Goal: Task Accomplishment & Management: Complete application form

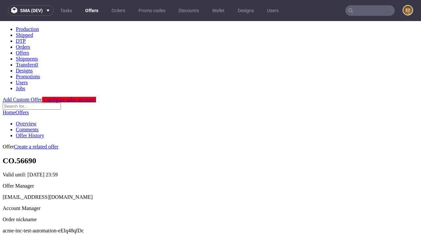
scroll to position [65, 0]
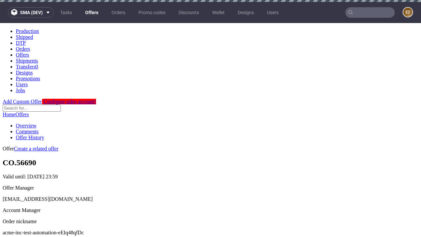
scroll to position [2, 0]
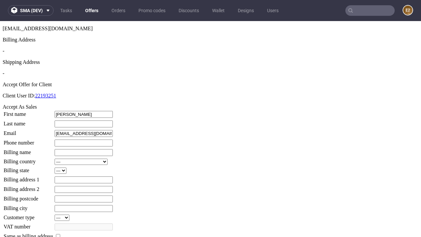
type input "Roosevelt"
type input "Stokes"
type input "1509813888"
type input "Lucio_McDermott3"
select select "13"
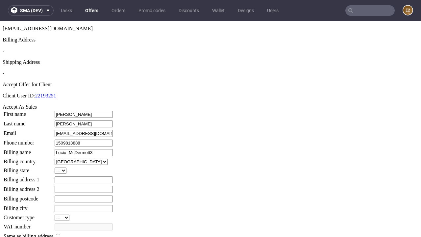
select select "132"
type input "Lucio_McDermott3"
type input "625 Brown Walk"
type input "GU3 6QO"
type input "Upton Klockohill"
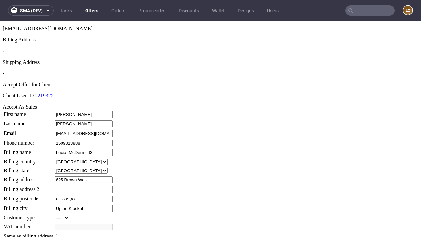
click at [60, 234] on input "checkbox" at bounding box center [58, 236] width 4 height 4
checkbox input "true"
type input "Lucio_McDermott3"
select select "13"
type input "625 Brown Walk"
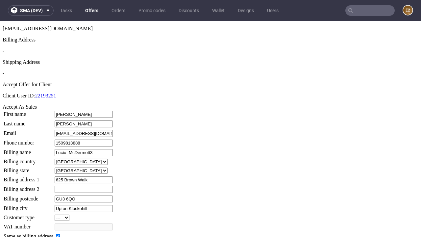
type input "GU3 6QO"
type input "Upton Klockohill"
select select "132"
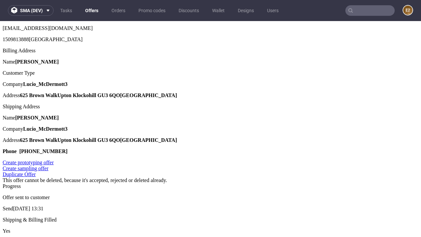
scroll to position [0, 0]
